Goal: Check status: Check status

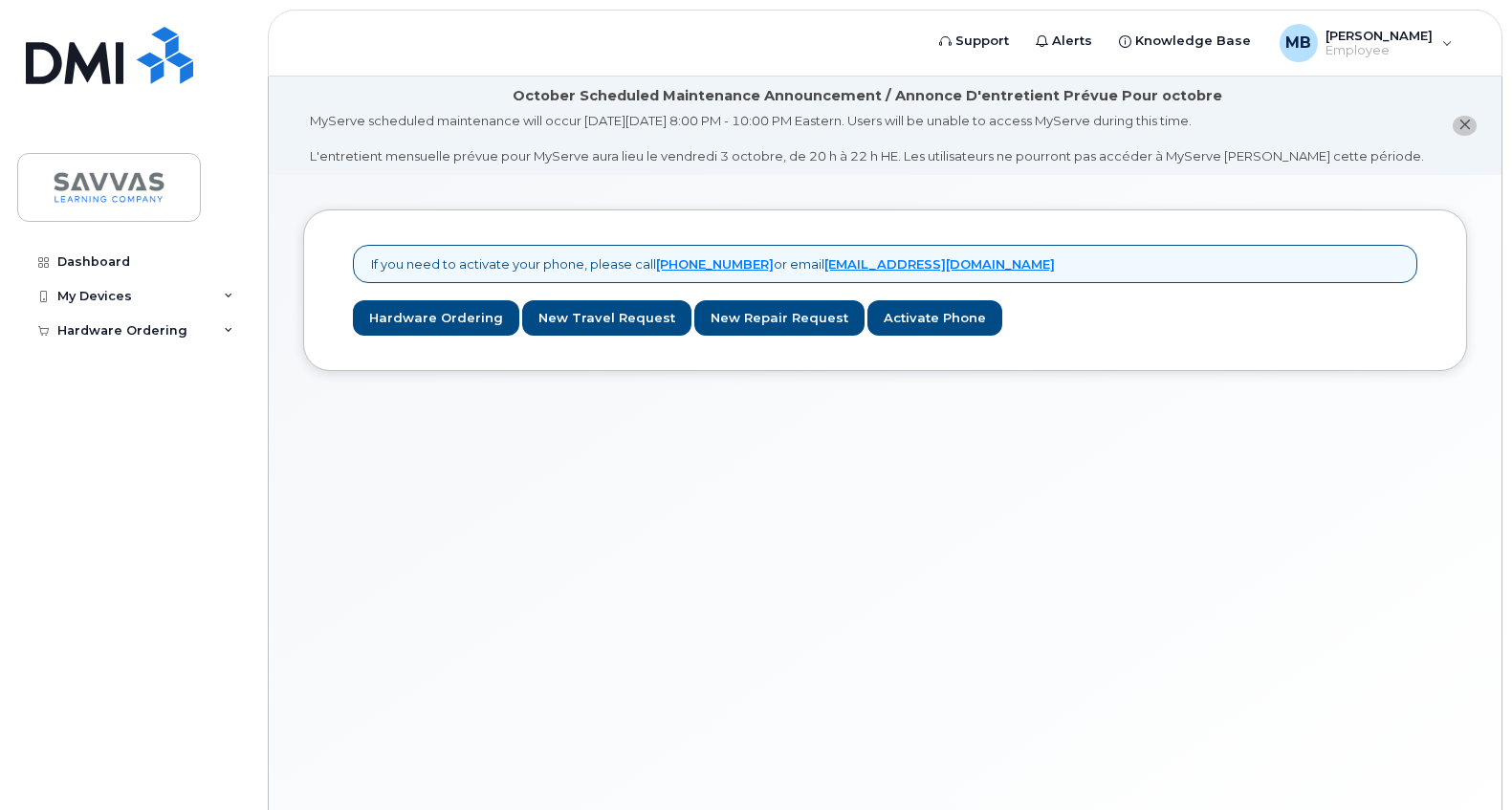
drag, startPoint x: 202, startPoint y: 292, endPoint x: 178, endPoint y: 327, distance: 42.4
click at [201, 297] on div "My Devices" at bounding box center [133, 296] width 232 height 34
drag, startPoint x: 212, startPoint y: 362, endPoint x: 203, endPoint y: 358, distance: 9.8
click at [212, 362] on div "Hardware Ordering" at bounding box center [133, 367] width 232 height 34
click at [149, 401] on link "My Orders" at bounding box center [149, 401] width 198 height 36
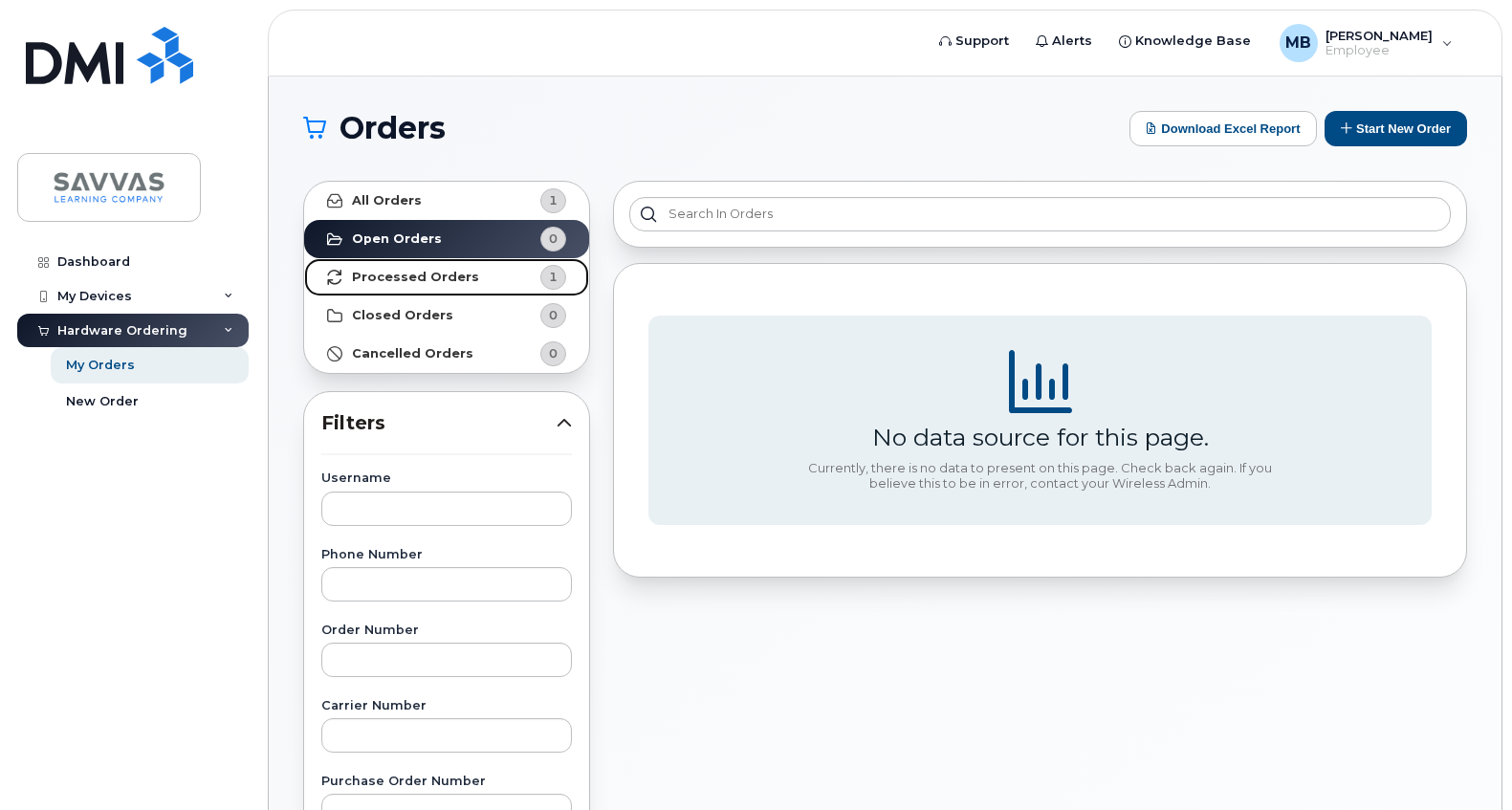
click at [425, 278] on strong "Processed Orders" at bounding box center [416, 277] width 128 height 16
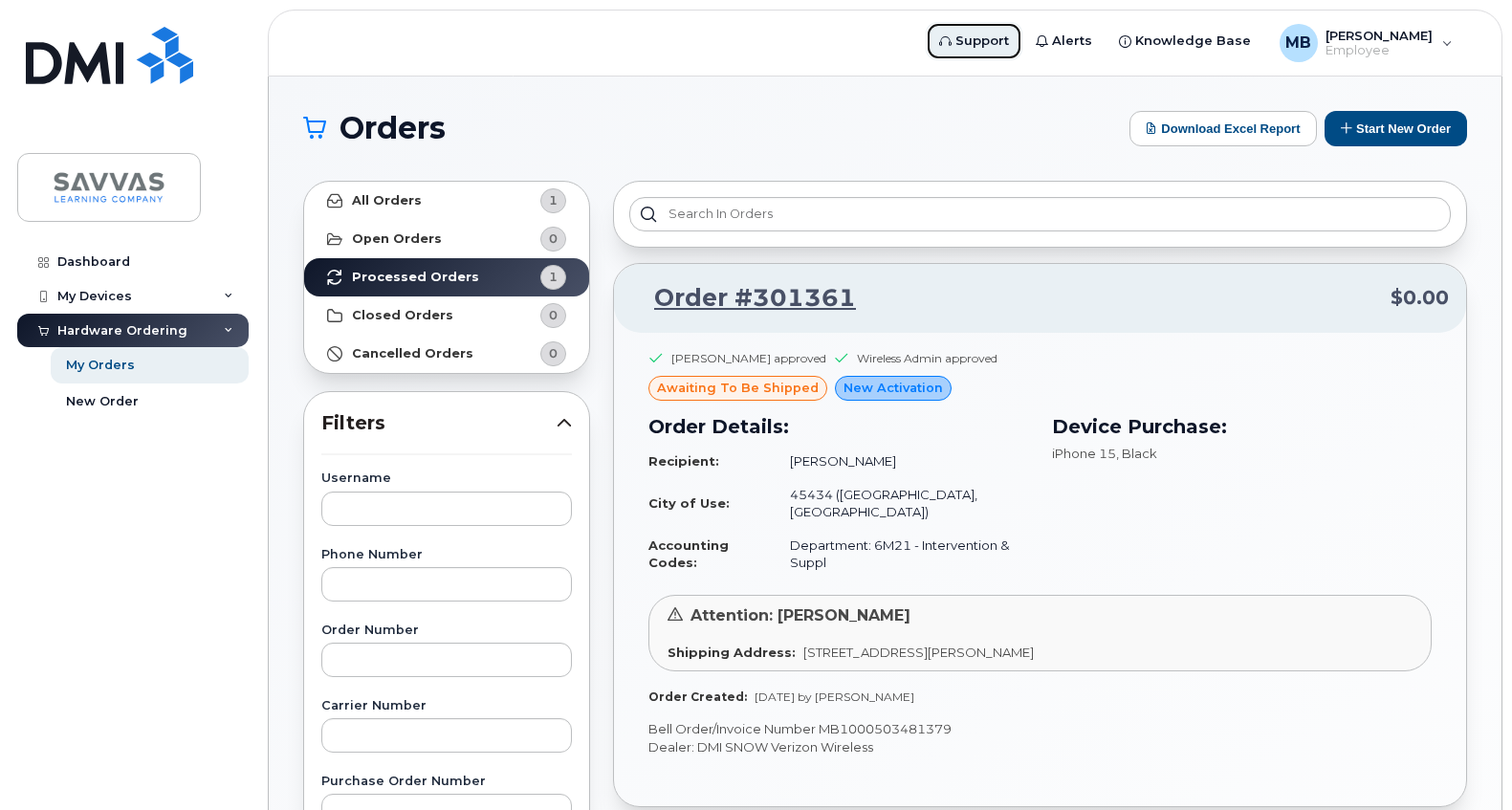
click at [1009, 41] on span "Support" at bounding box center [981, 41] width 54 height 19
click at [805, 294] on link "Order #301361" at bounding box center [743, 298] width 225 height 34
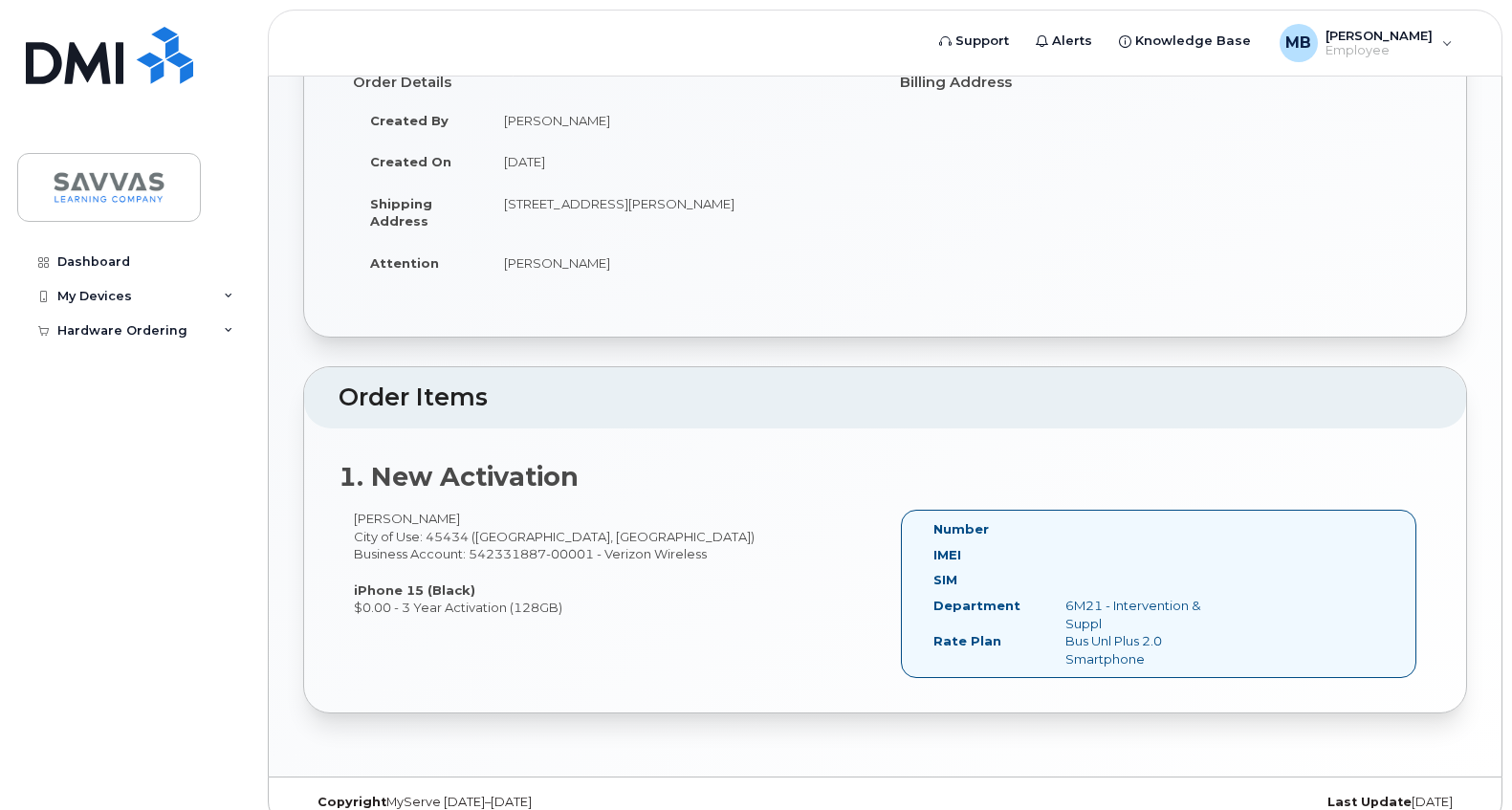
scroll to position [313, 0]
